Goal: Task Accomplishment & Management: Manage account settings

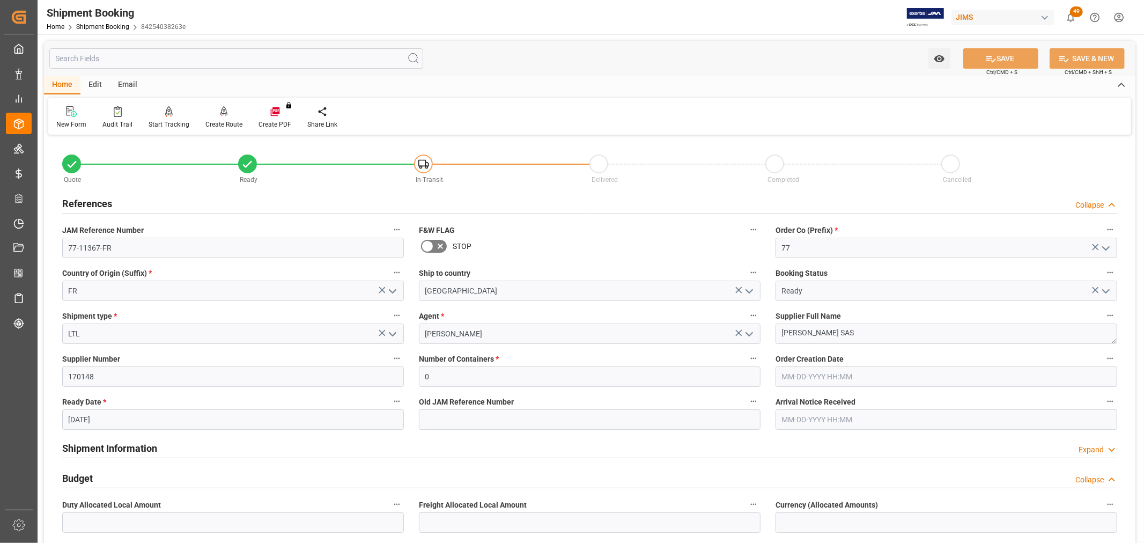
scroll to position [27, 0]
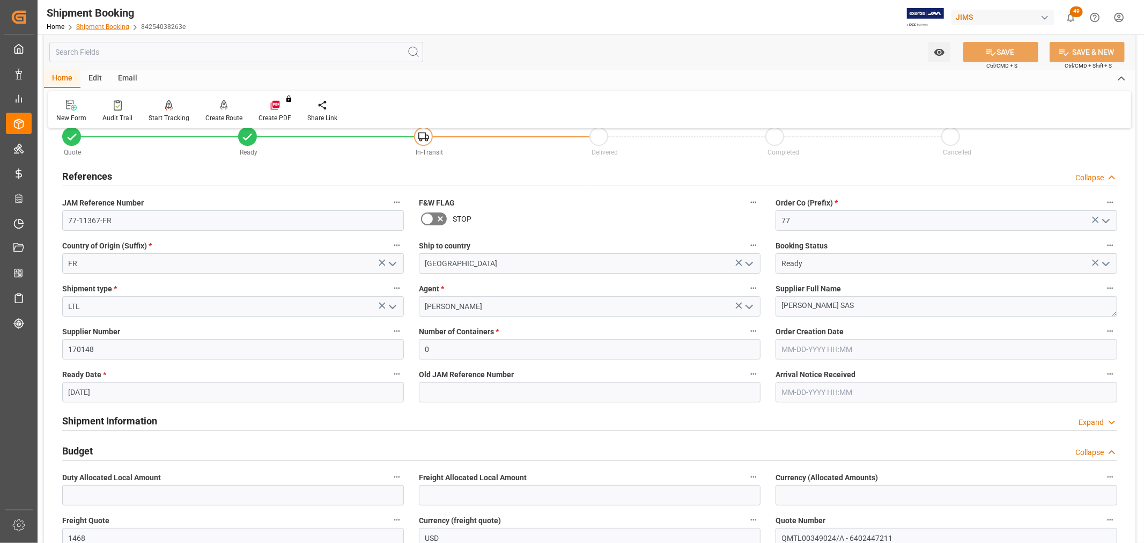
drag, startPoint x: 0, startPoint y: 0, endPoint x: 93, endPoint y: 28, distance: 97.6
click at [93, 28] on link "Shipment Booking" at bounding box center [102, 27] width 53 height 8
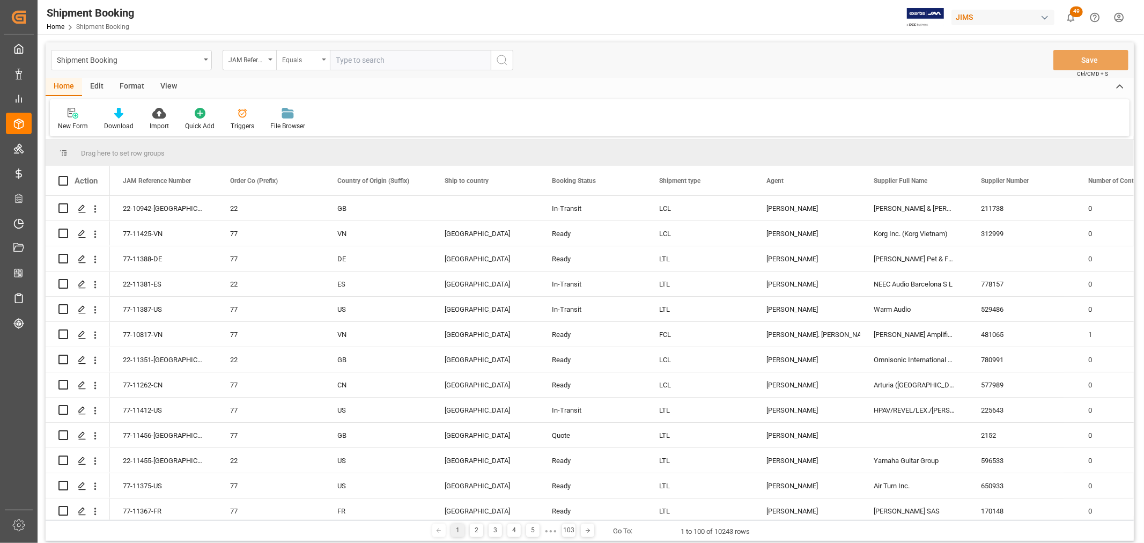
click at [320, 60] on div "Equals" at bounding box center [303, 60] width 54 height 20
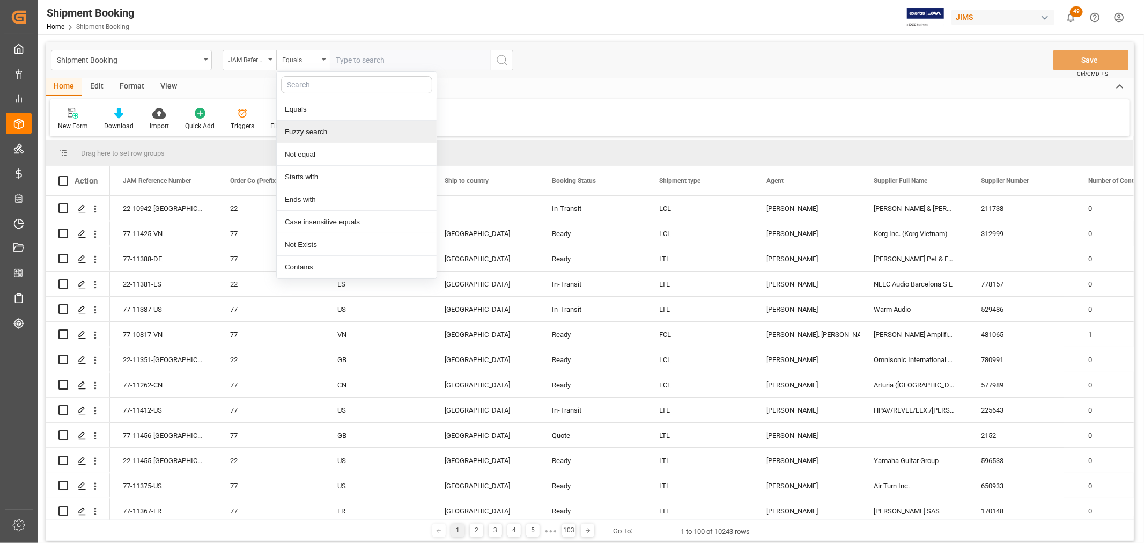
click at [317, 127] on div "Fuzzy search" at bounding box center [357, 132] width 160 height 23
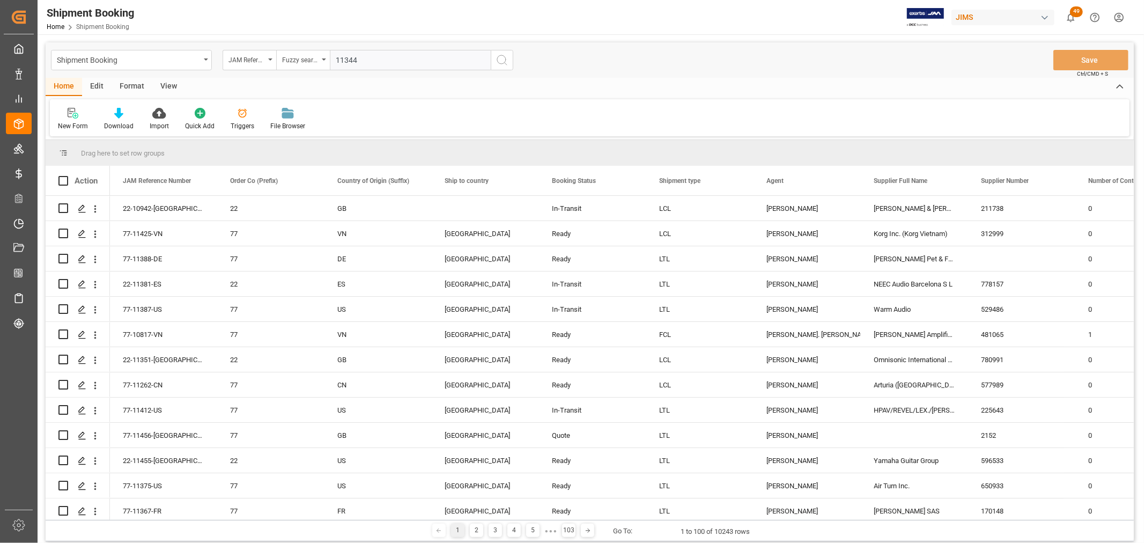
type input "11344"
click at [501, 62] on icon "search button" at bounding box center [502, 60] width 13 height 13
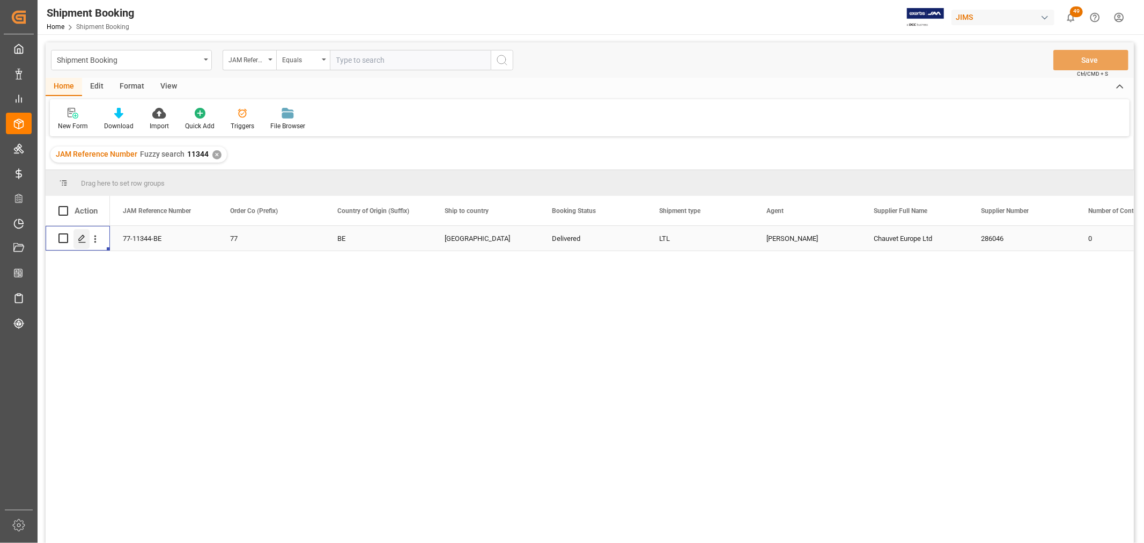
click at [83, 236] on icon "Press SPACE to select this row." at bounding box center [82, 238] width 9 height 9
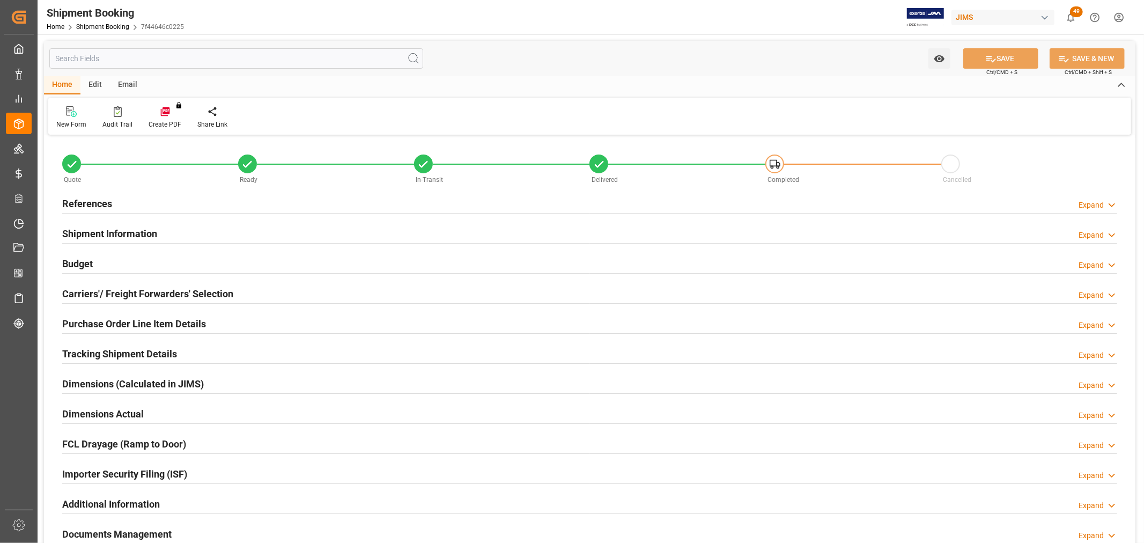
type input "32.0803"
type input "226.0768"
type input "0"
type input "5015.92"
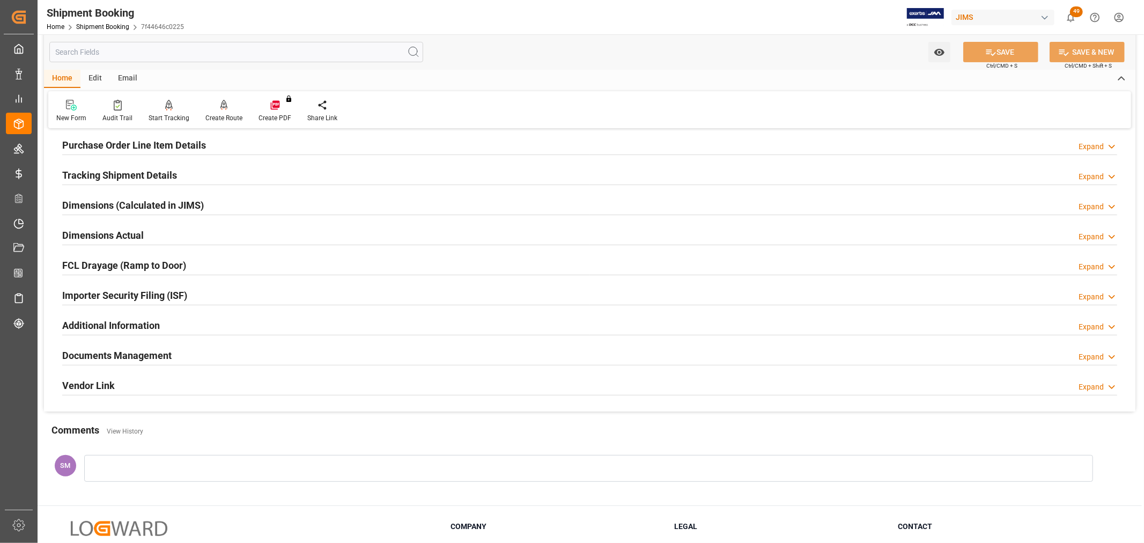
scroll to position [60, 0]
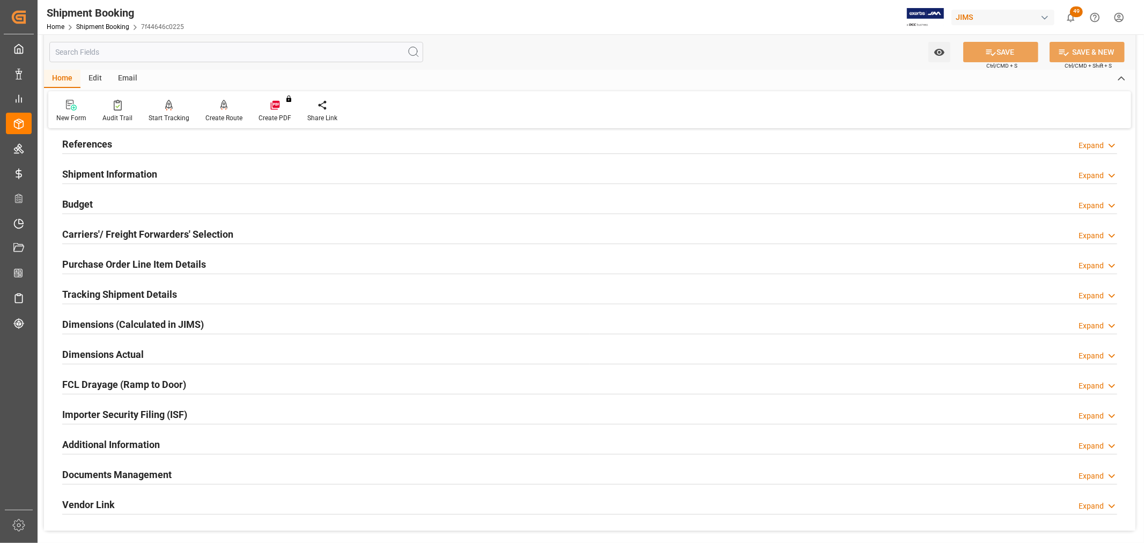
click at [87, 199] on h2 "Budget" at bounding box center [77, 204] width 31 height 14
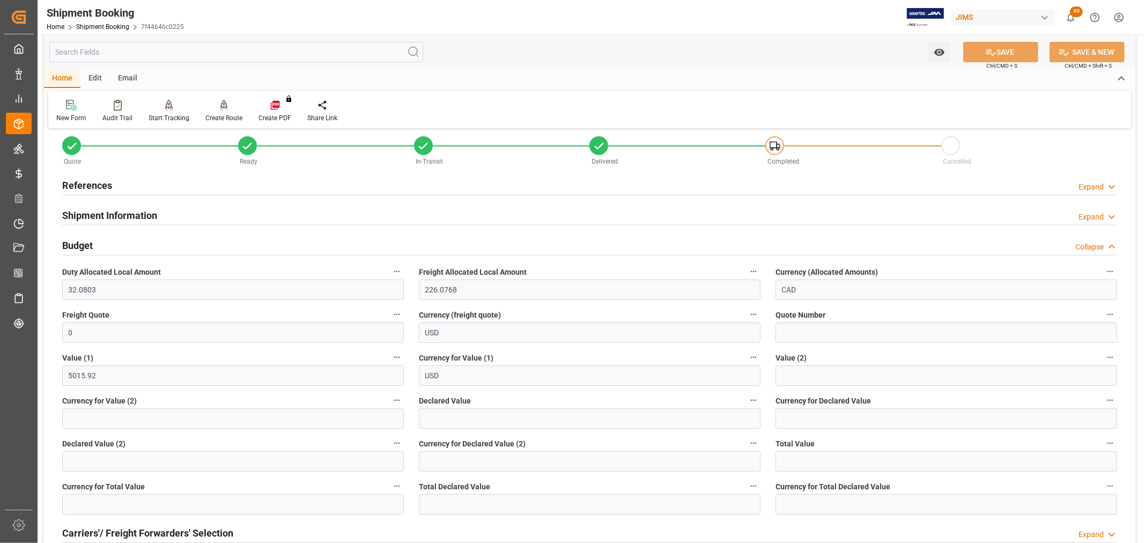
scroll to position [0, 0]
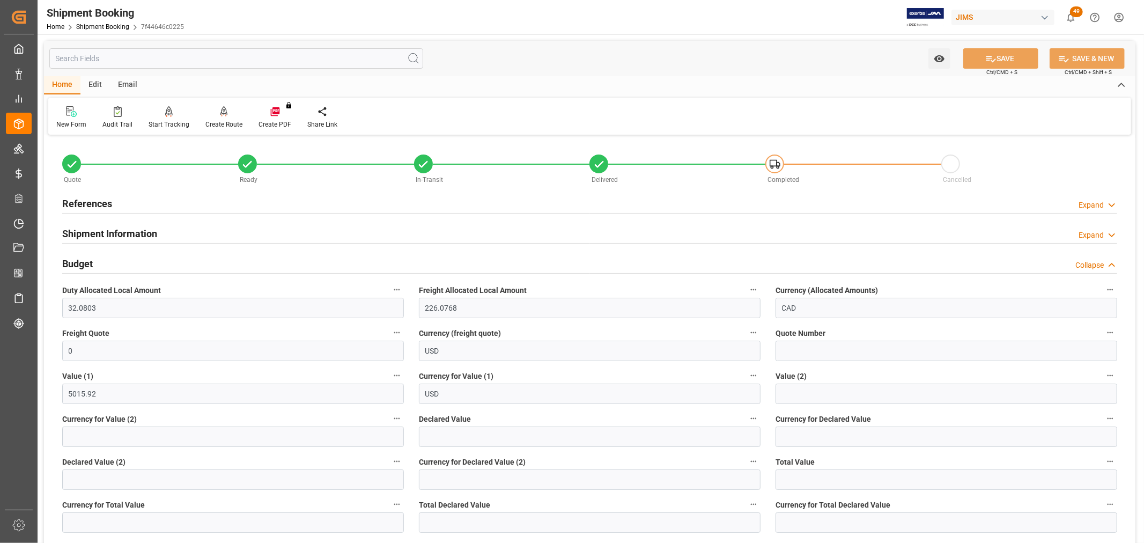
click at [83, 199] on h2 "References" at bounding box center [87, 203] width 50 height 14
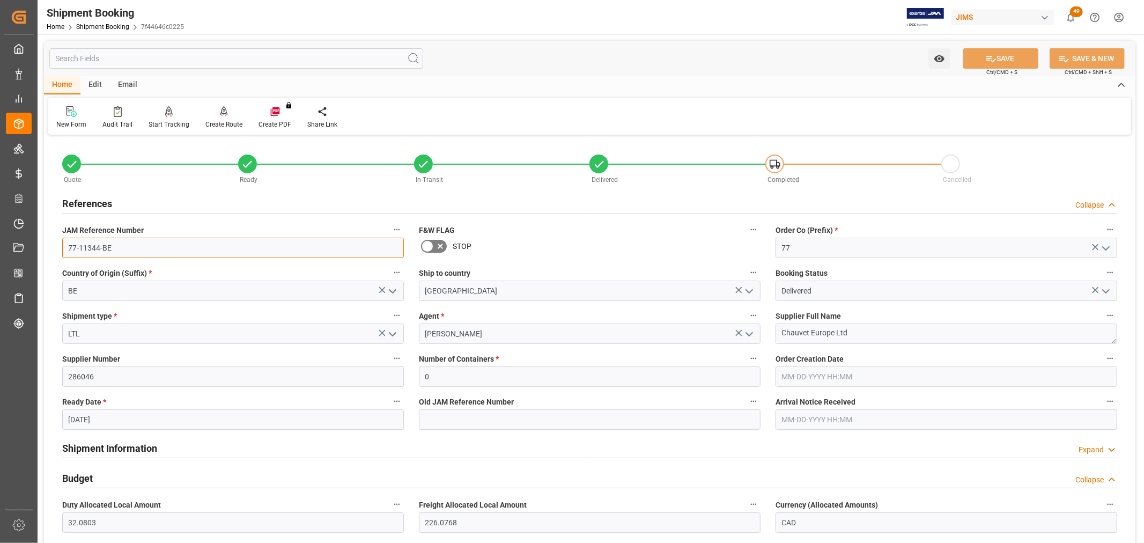
drag, startPoint x: 119, startPoint y: 254, endPoint x: 46, endPoint y: 254, distance: 72.4
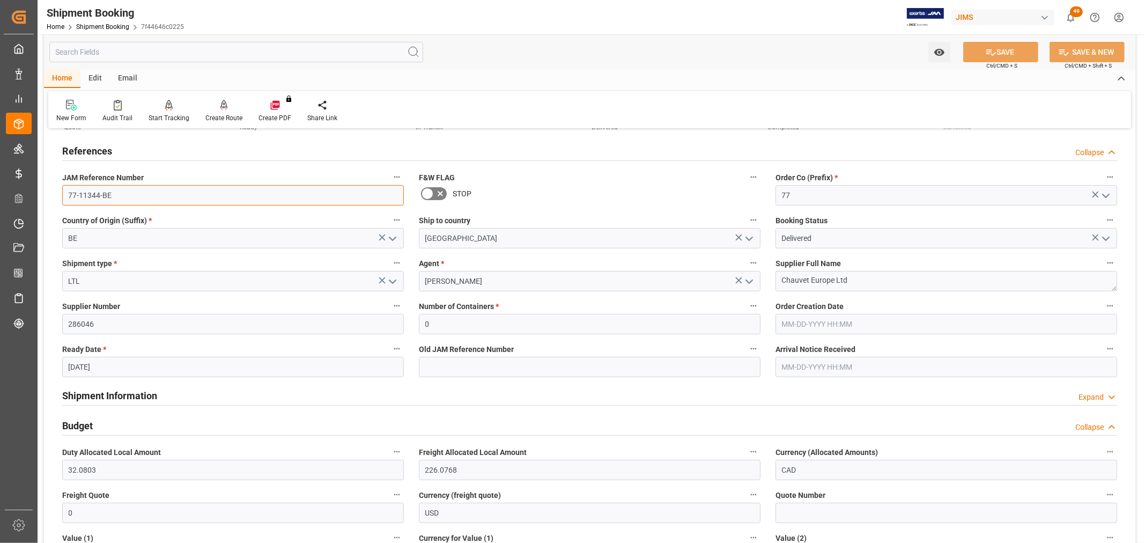
scroll to position [119, 0]
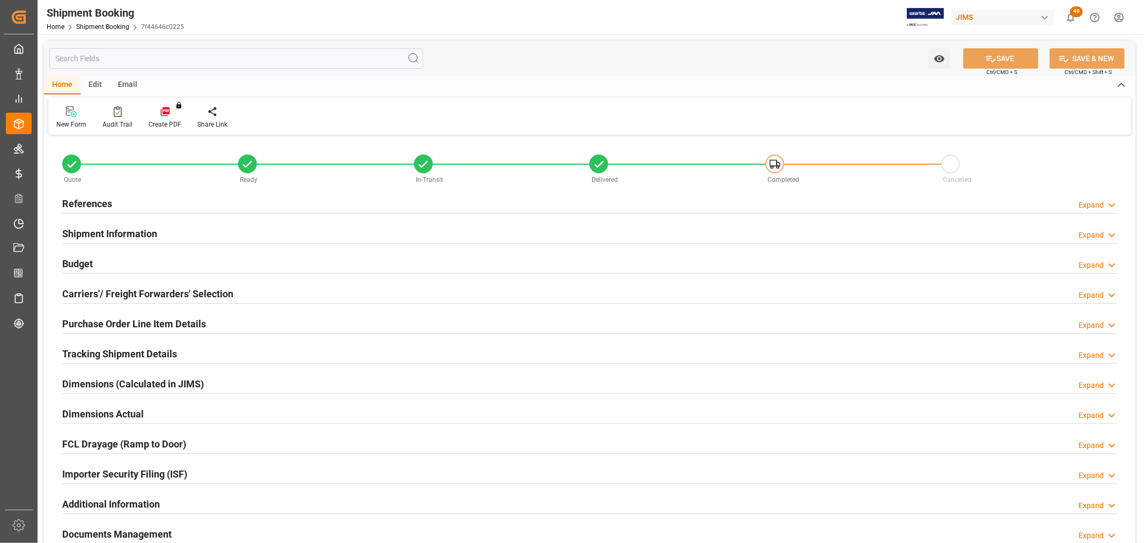
type input "32.0803"
type input "226.0768"
type input "0"
type input "5015.92"
click at [77, 266] on h2 "Budget" at bounding box center [77, 263] width 31 height 14
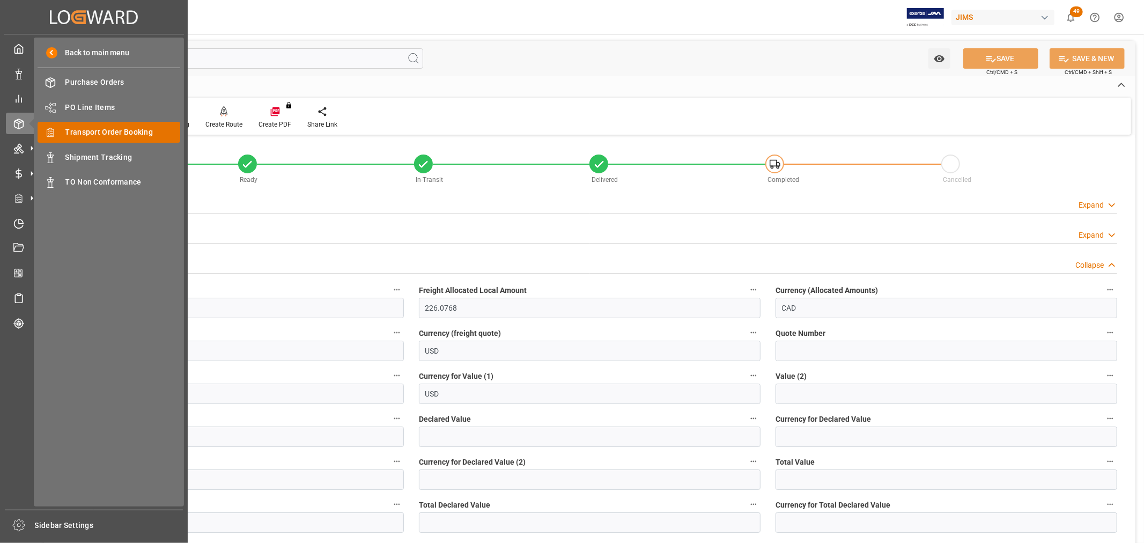
click at [100, 134] on span "Transport Order Booking" at bounding box center [122, 132] width 115 height 11
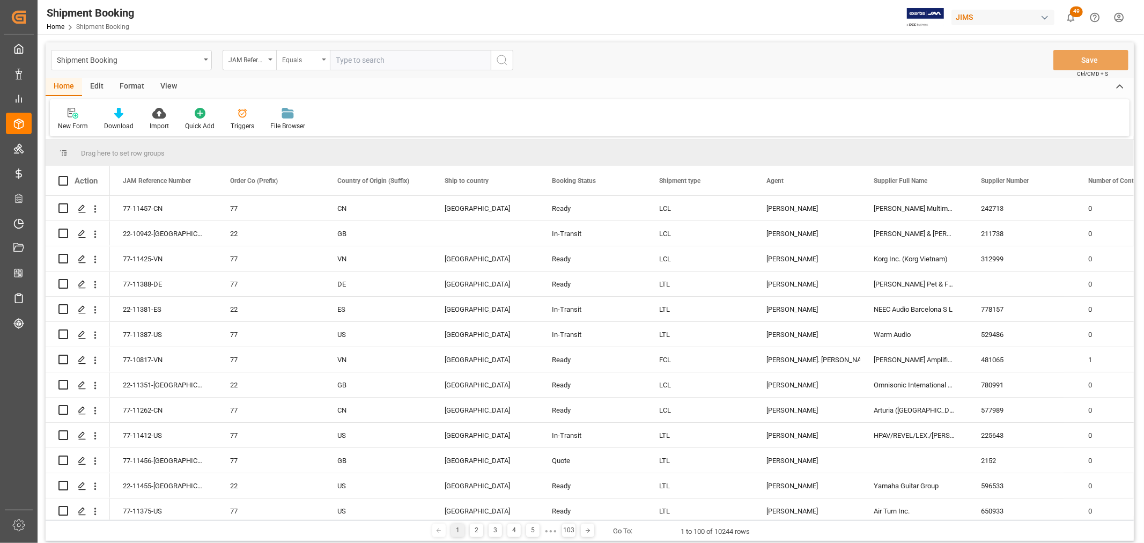
click at [324, 57] on div "Equals" at bounding box center [303, 60] width 54 height 20
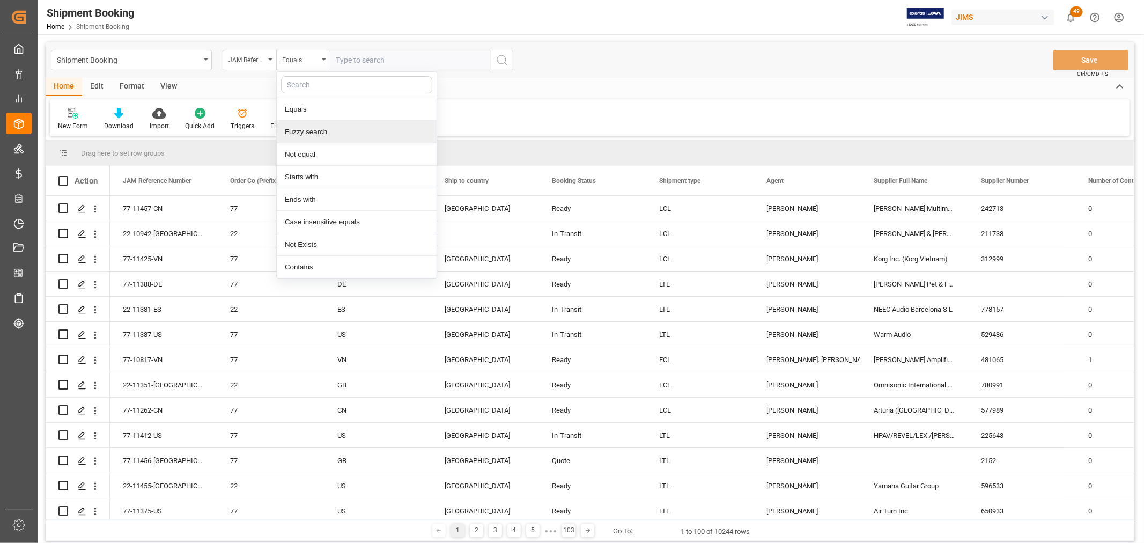
click at [319, 132] on div "Fuzzy search" at bounding box center [357, 132] width 160 height 23
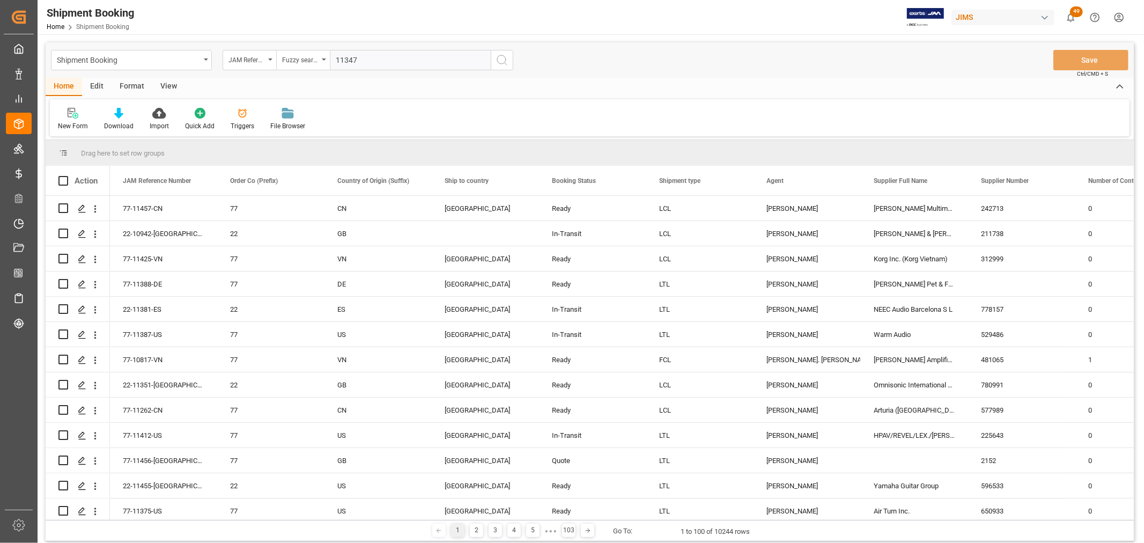
type input "11347"
click at [501, 63] on icon "search button" at bounding box center [502, 60] width 13 height 13
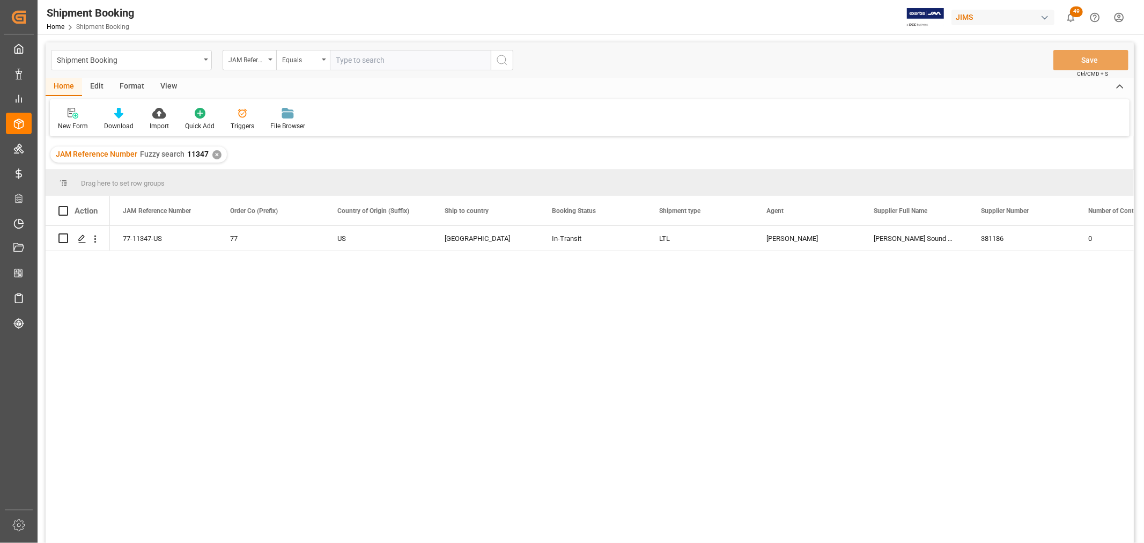
click at [214, 152] on div "✕" at bounding box center [216, 154] width 9 height 9
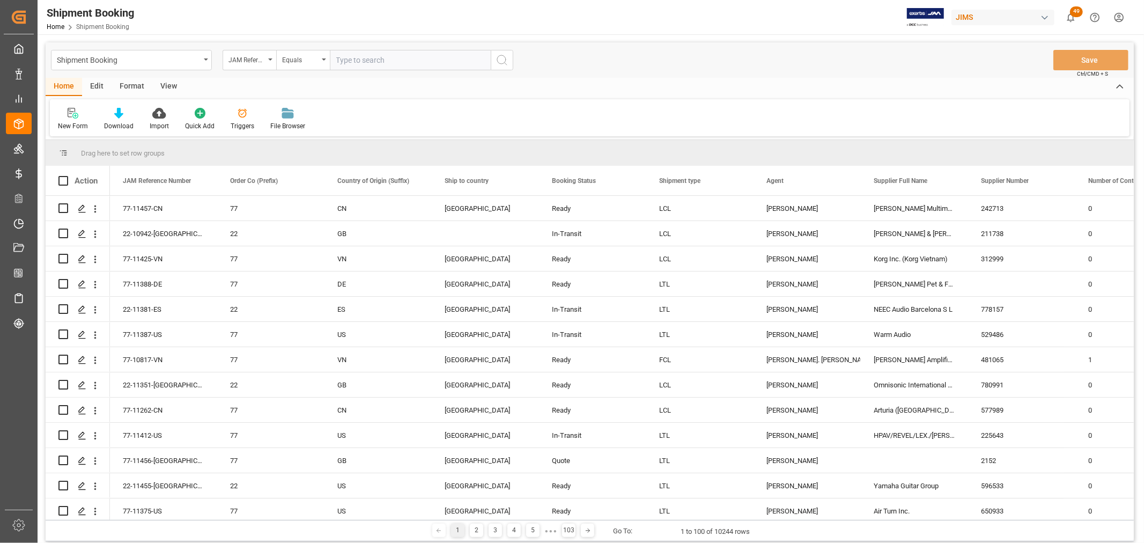
click at [351, 66] on input "text" at bounding box center [410, 60] width 161 height 20
type input "11367"
click at [501, 62] on icon "search button" at bounding box center [502, 60] width 13 height 13
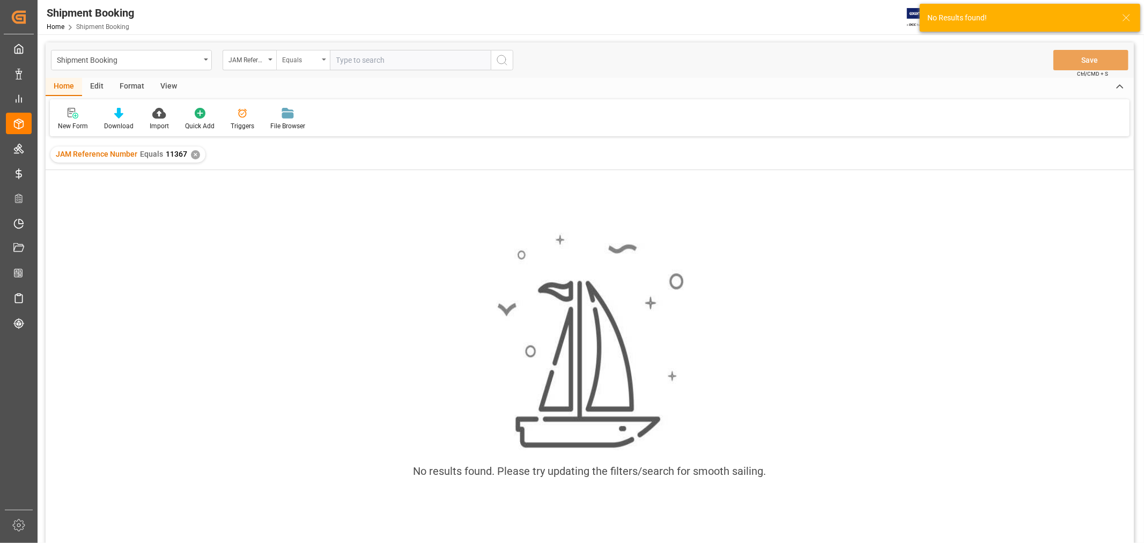
click at [325, 62] on div "Equals" at bounding box center [303, 60] width 54 height 20
click at [328, 131] on div "Fuzzy search" at bounding box center [357, 132] width 160 height 23
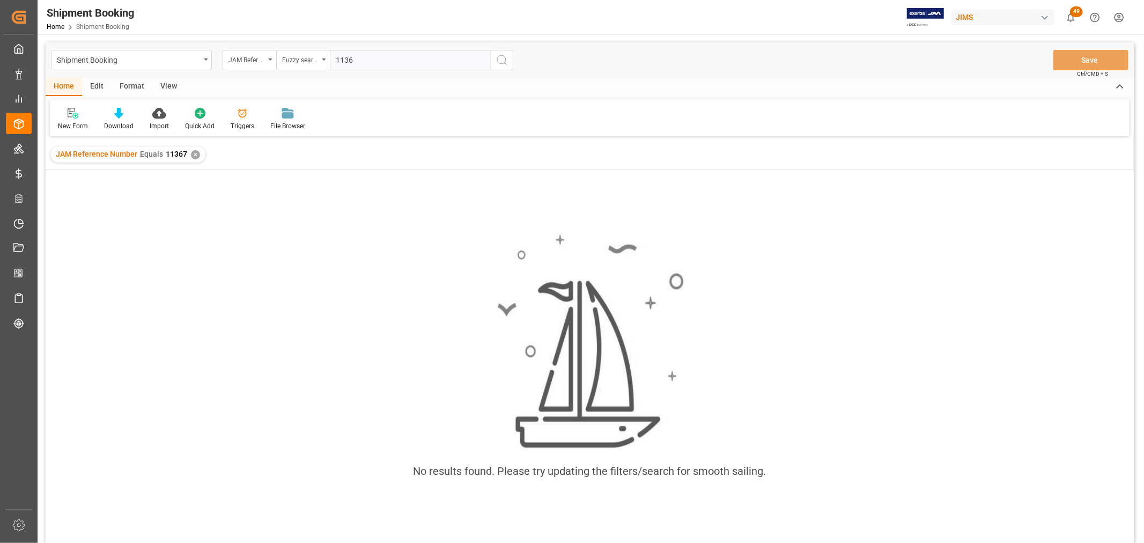
type input "11367"
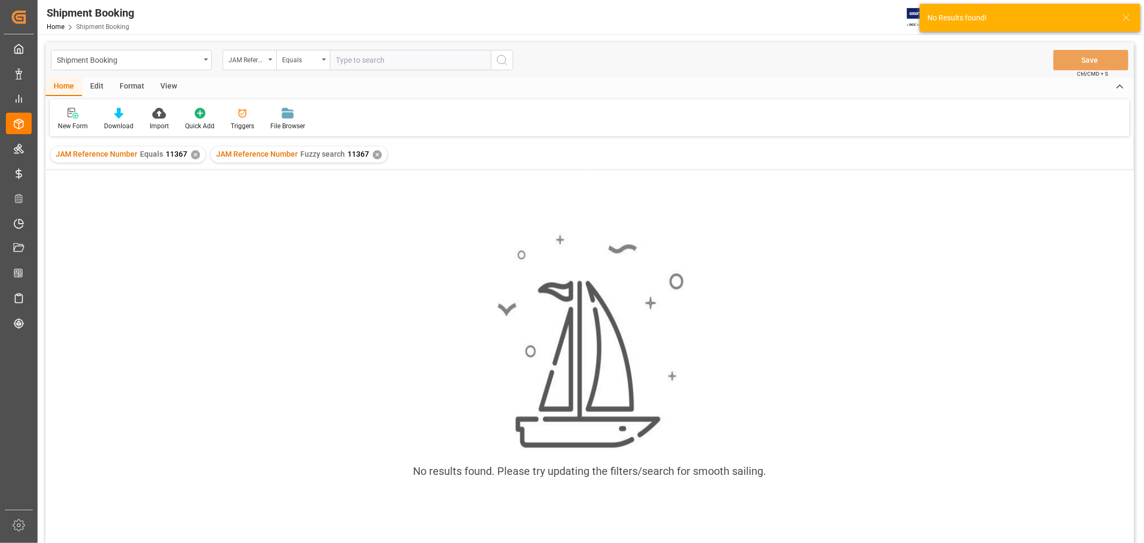
click at [194, 150] on div "✕" at bounding box center [195, 154] width 9 height 9
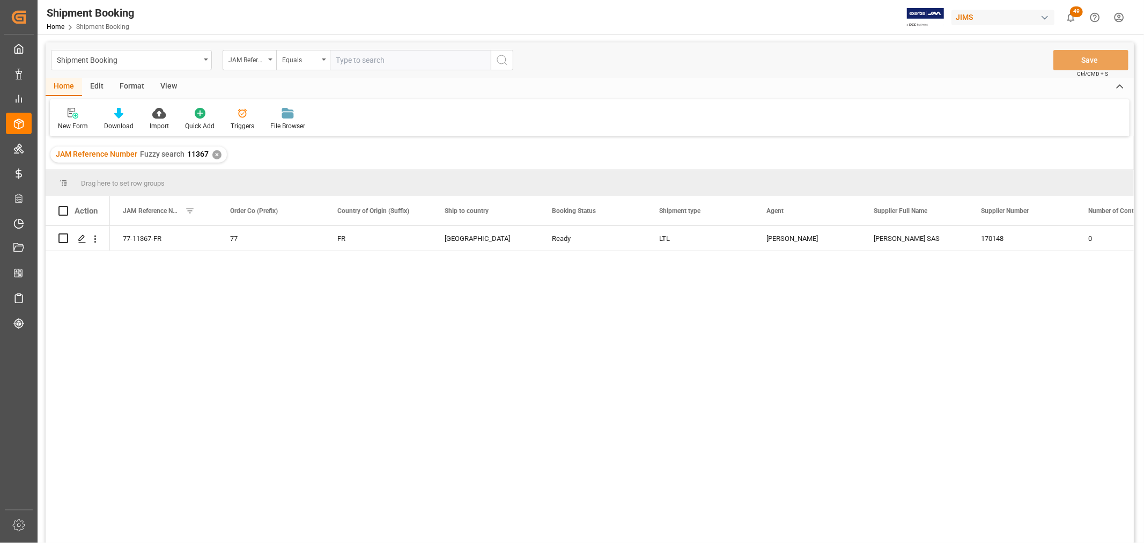
click at [165, 87] on div "View" at bounding box center [168, 87] width 33 height 18
click at [73, 116] on icon at bounding box center [68, 113] width 11 height 11
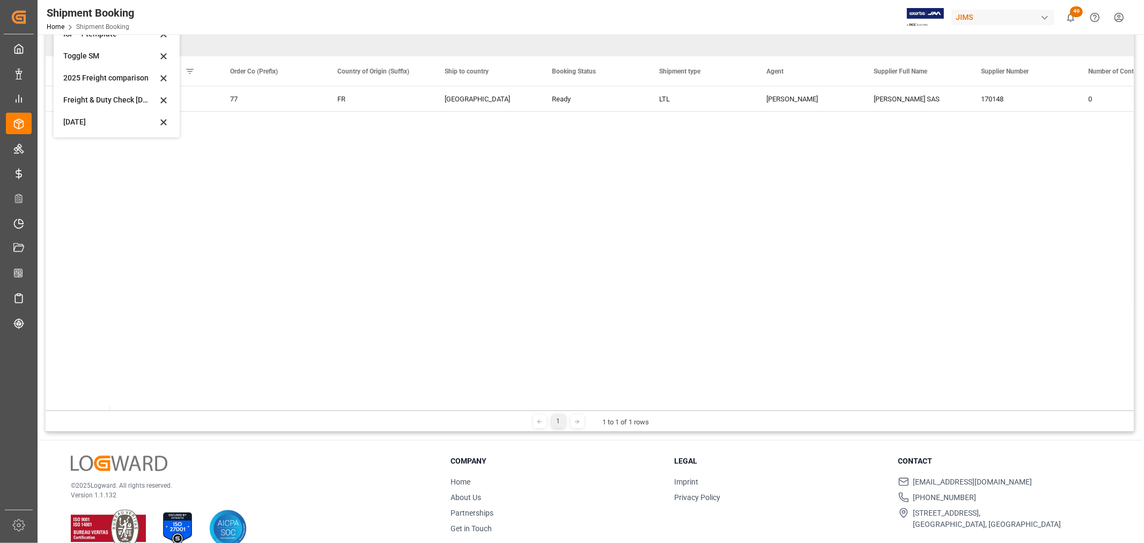
scroll to position [158, 0]
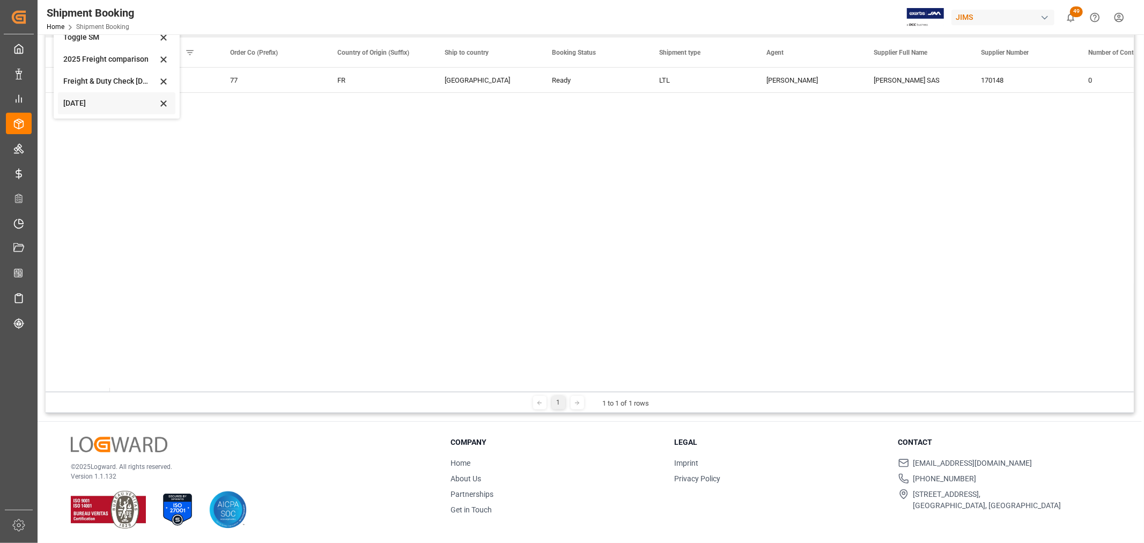
click at [84, 102] on div "Oct 2025" at bounding box center [110, 103] width 94 height 11
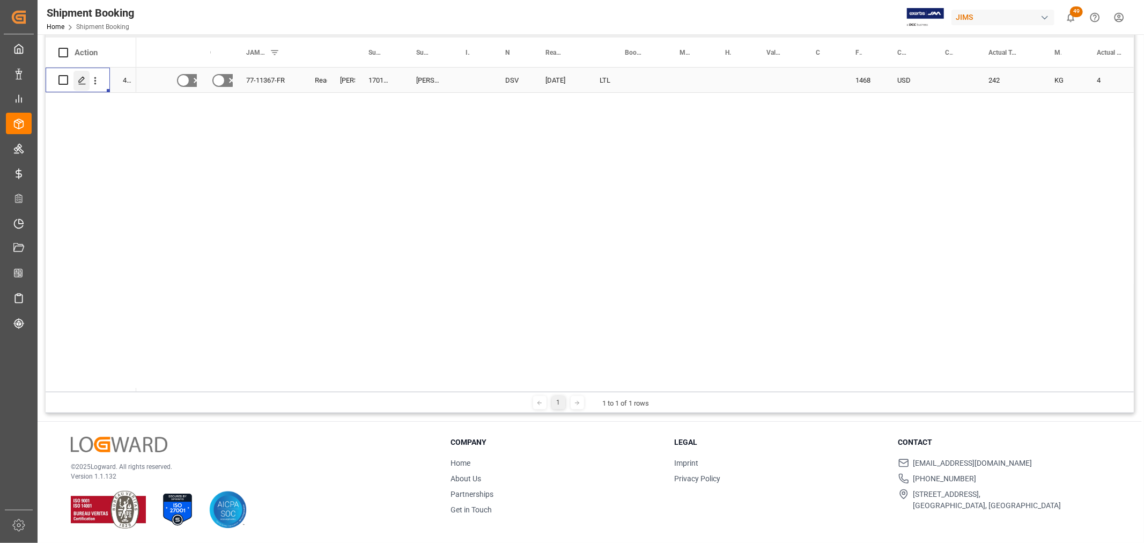
click at [79, 82] on polygon "Press SPACE to select this row." at bounding box center [81, 79] width 5 height 5
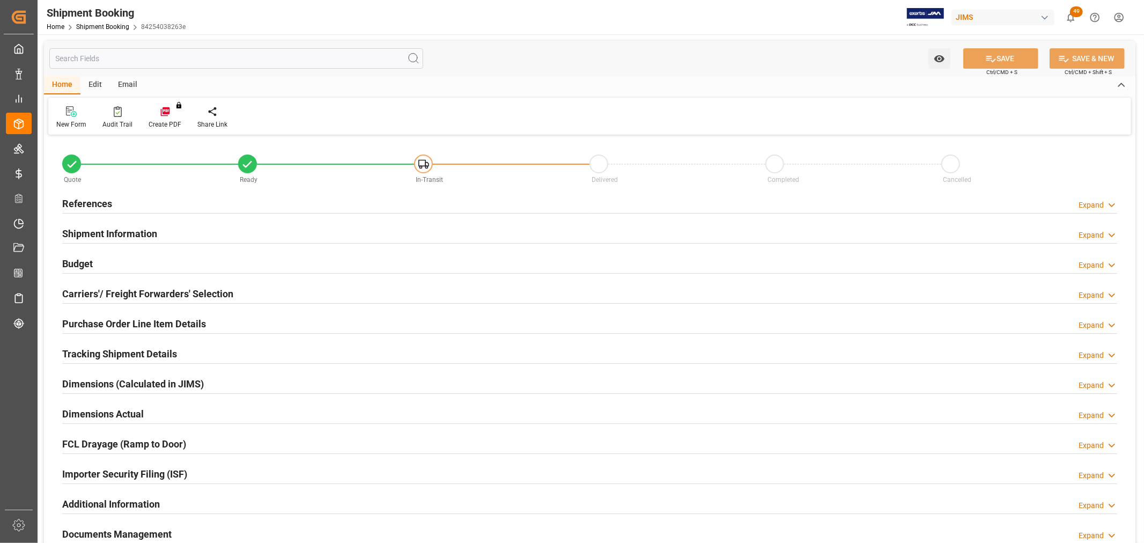
type input "1468"
click at [72, 263] on h2 "Budget" at bounding box center [77, 263] width 31 height 14
